Goal: Information Seeking & Learning: Learn about a topic

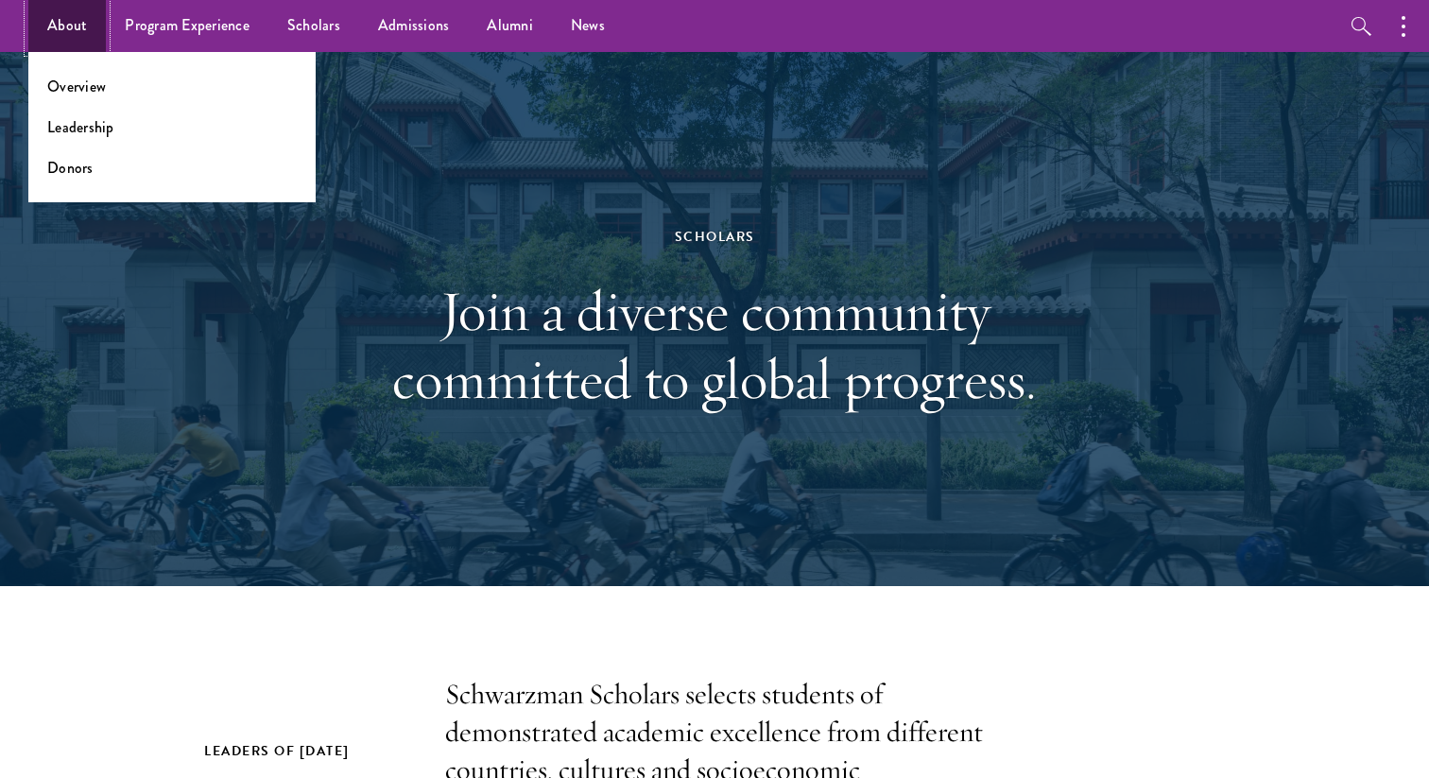
click at [72, 34] on link "About" at bounding box center [66, 26] width 77 height 52
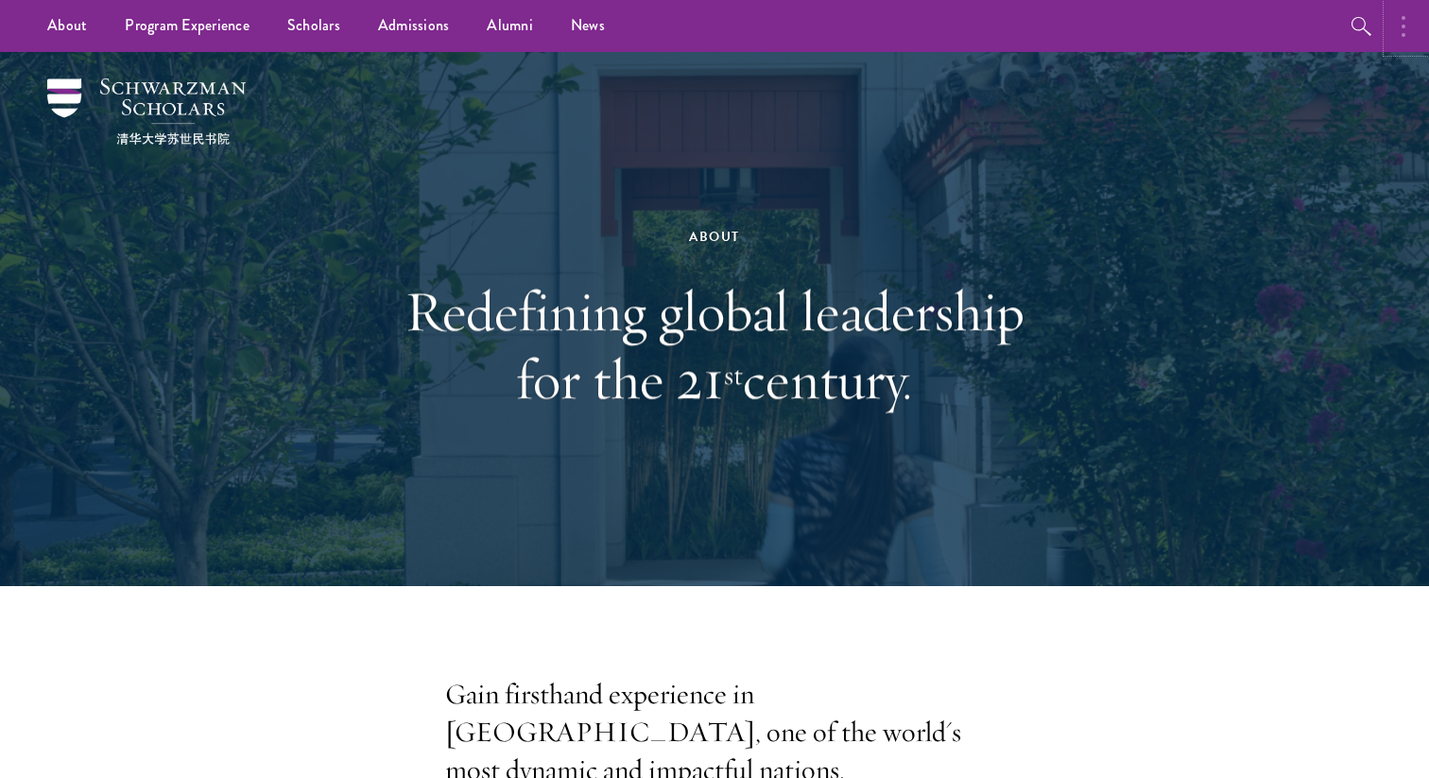
click at [1402, 16] on circle "button" at bounding box center [1403, 18] width 4 height 4
click at [1196, 28] on button "button" at bounding box center [1205, 26] width 42 height 52
click at [490, 31] on link "Alumni" at bounding box center [510, 26] width 84 height 52
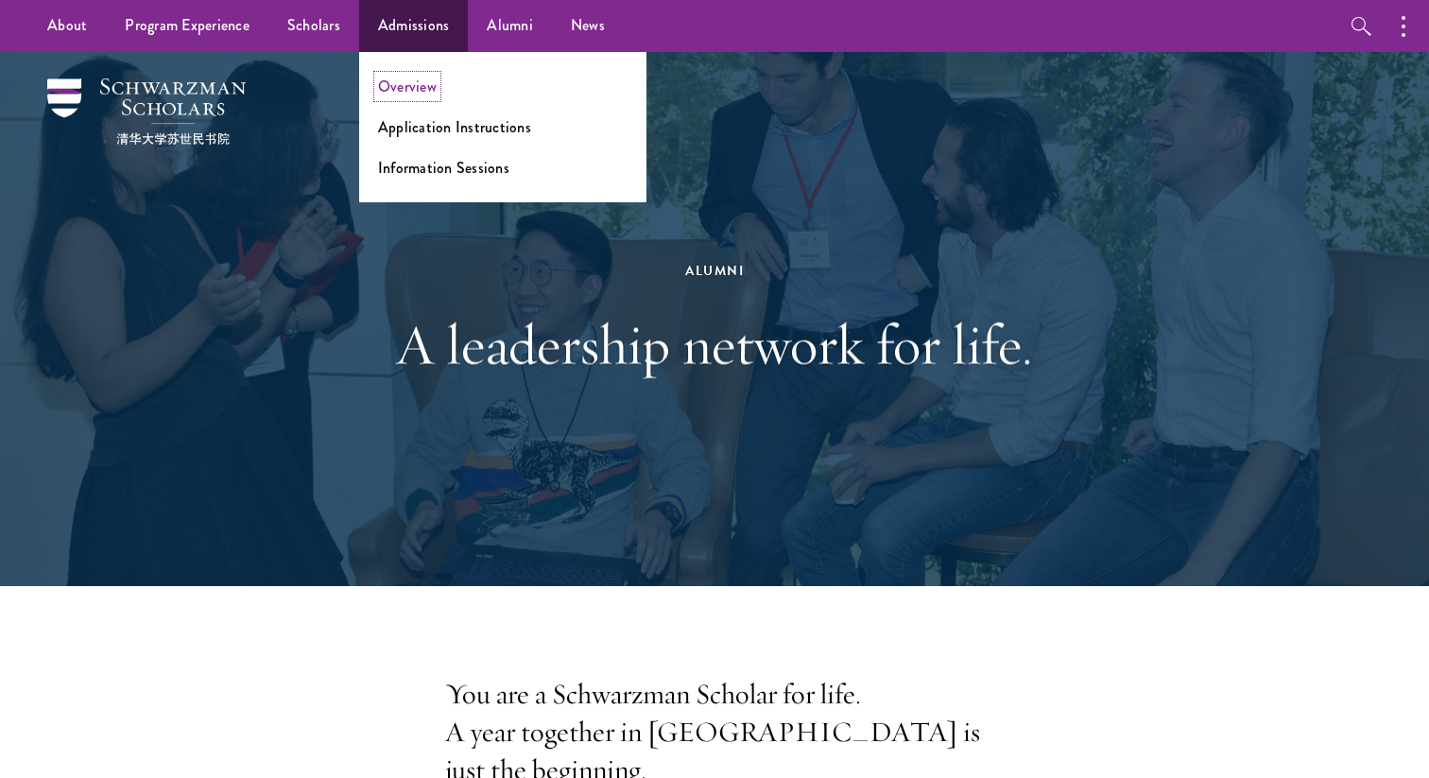
click at [428, 92] on link "Overview" at bounding box center [407, 87] width 59 height 22
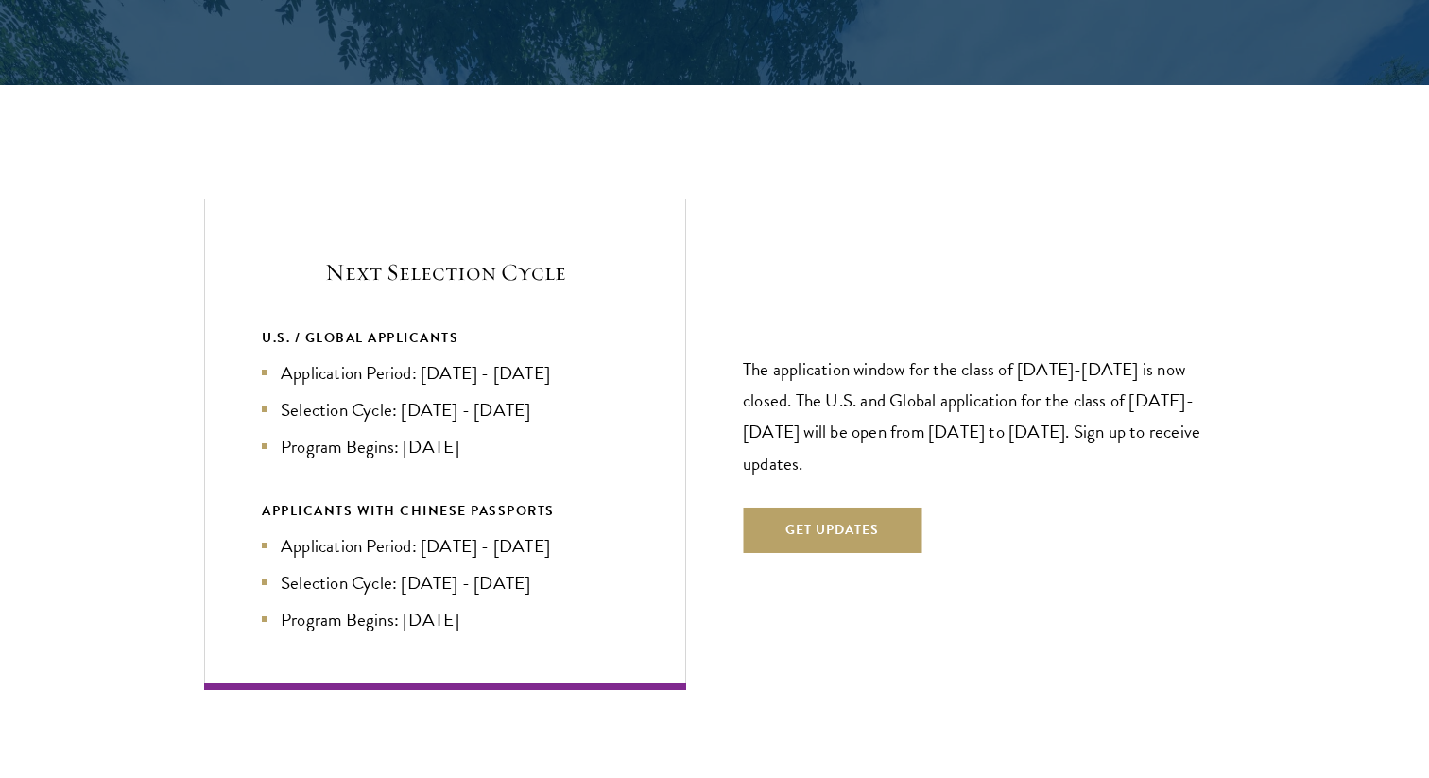
scroll to position [3920, 0]
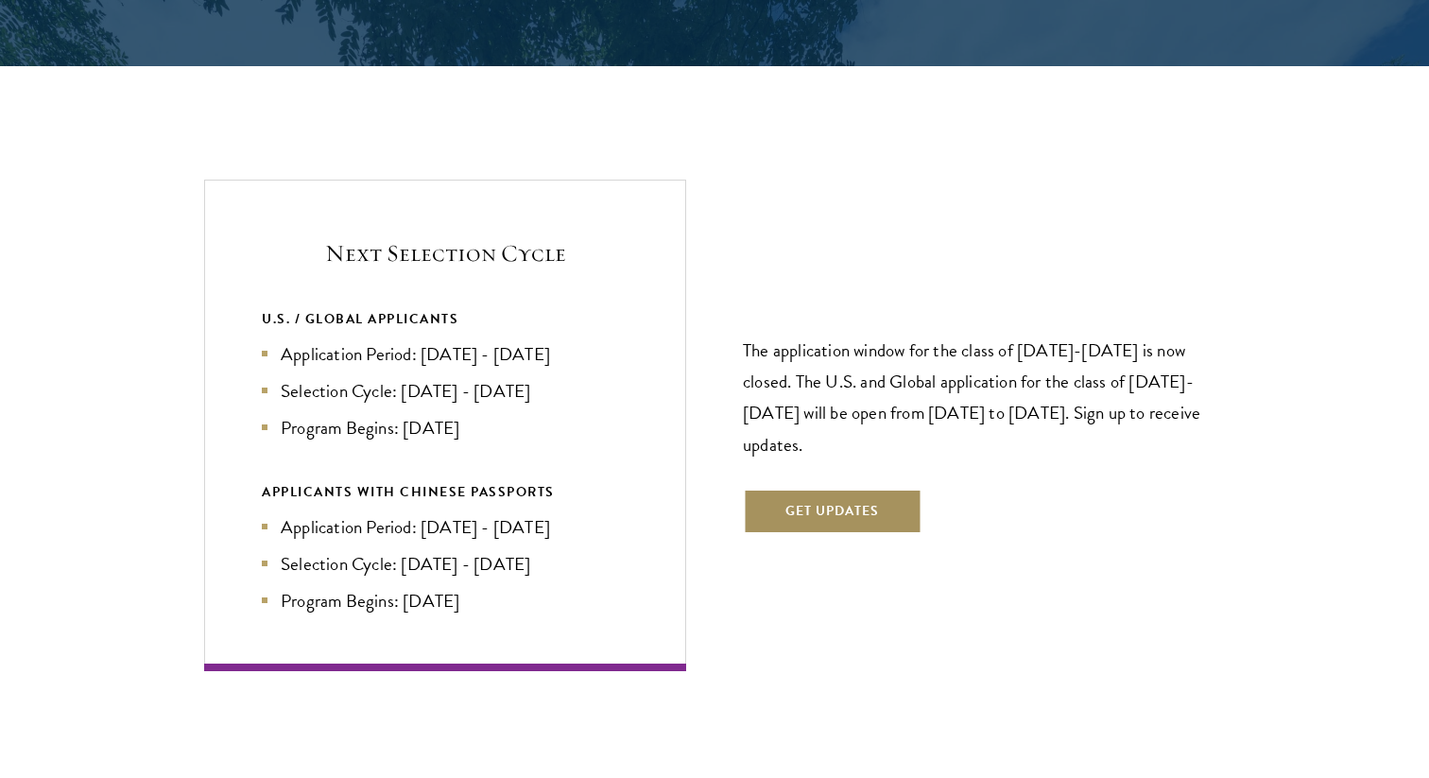
click at [789, 488] on button "Get Updates" at bounding box center [832, 510] width 179 height 45
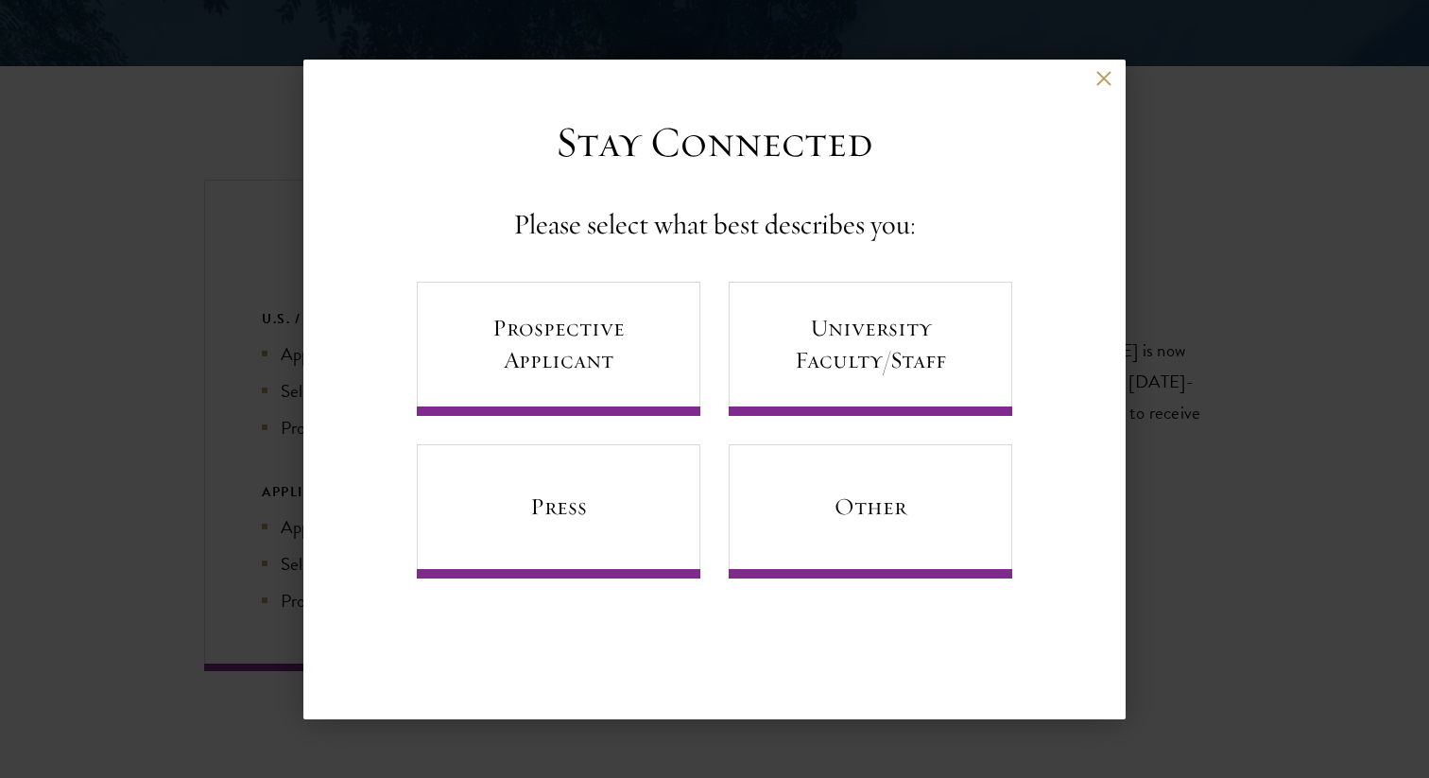
click at [722, 716] on div "Back Stay Connected Please select what best describes you: Prospective Applican…" at bounding box center [714, 389] width 822 height 659
click at [736, 739] on aside "Back Stay Connected Please select what best describes you: Prospective Applican…" at bounding box center [714, 389] width 1429 height 778
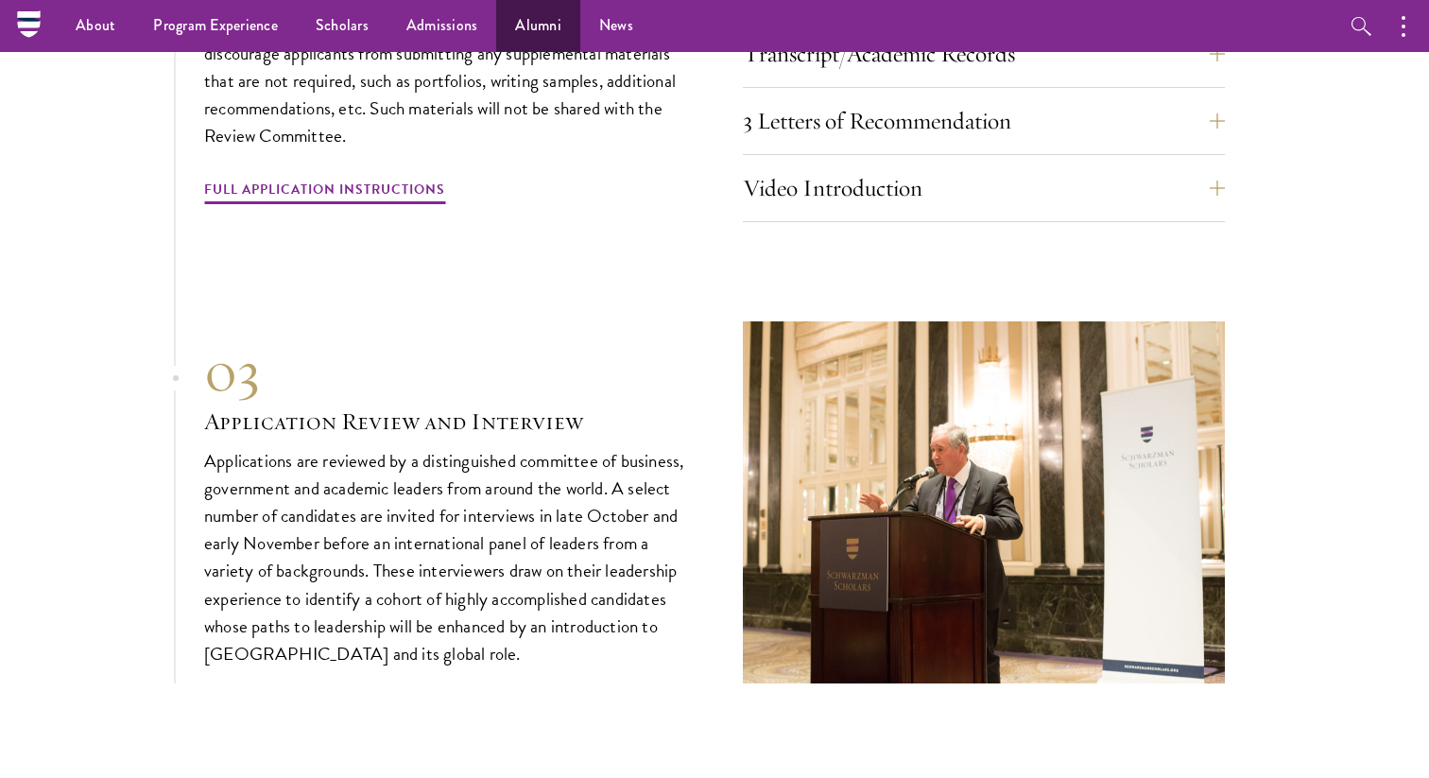
scroll to position [6087, 0]
